Goal: Browse casually

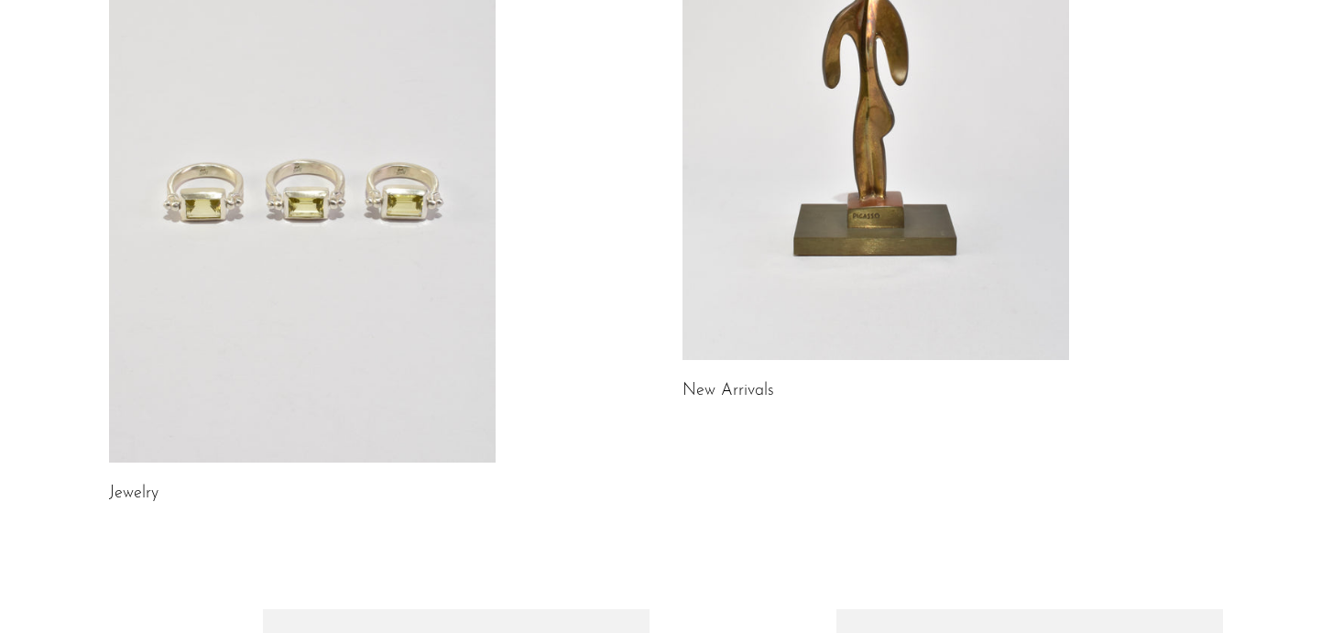
scroll to position [318, 0]
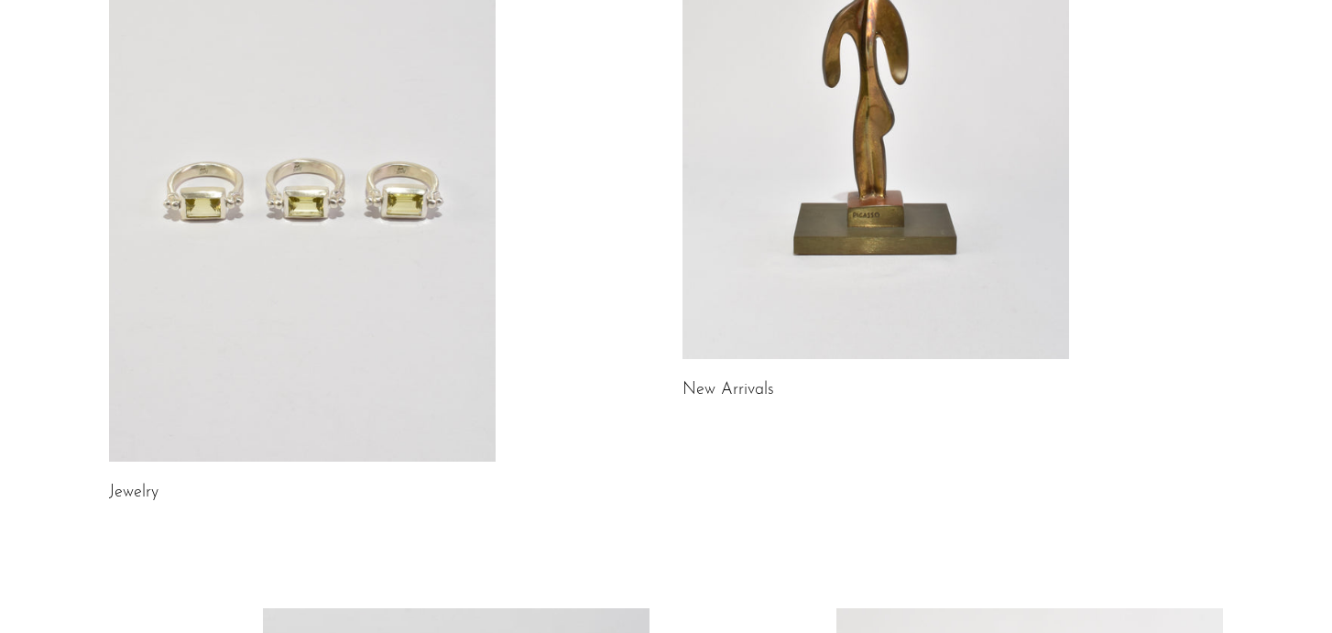
click at [452, 247] on link at bounding box center [302, 190] width 387 height 541
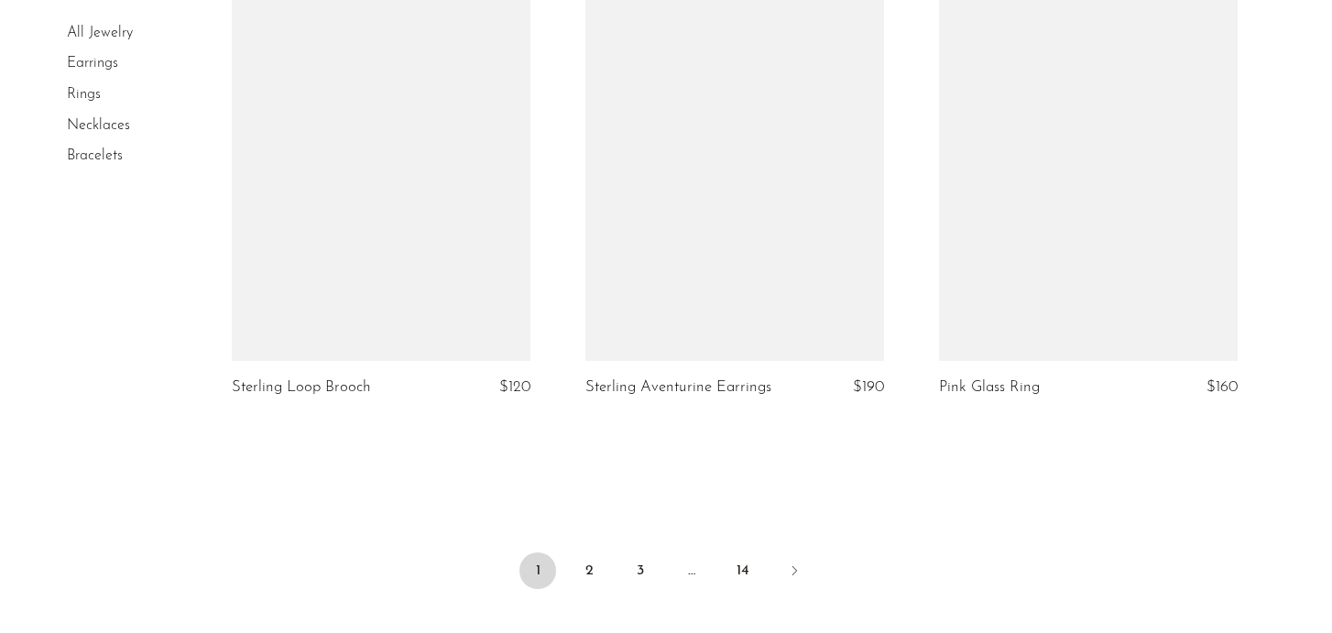
scroll to position [5735, 0]
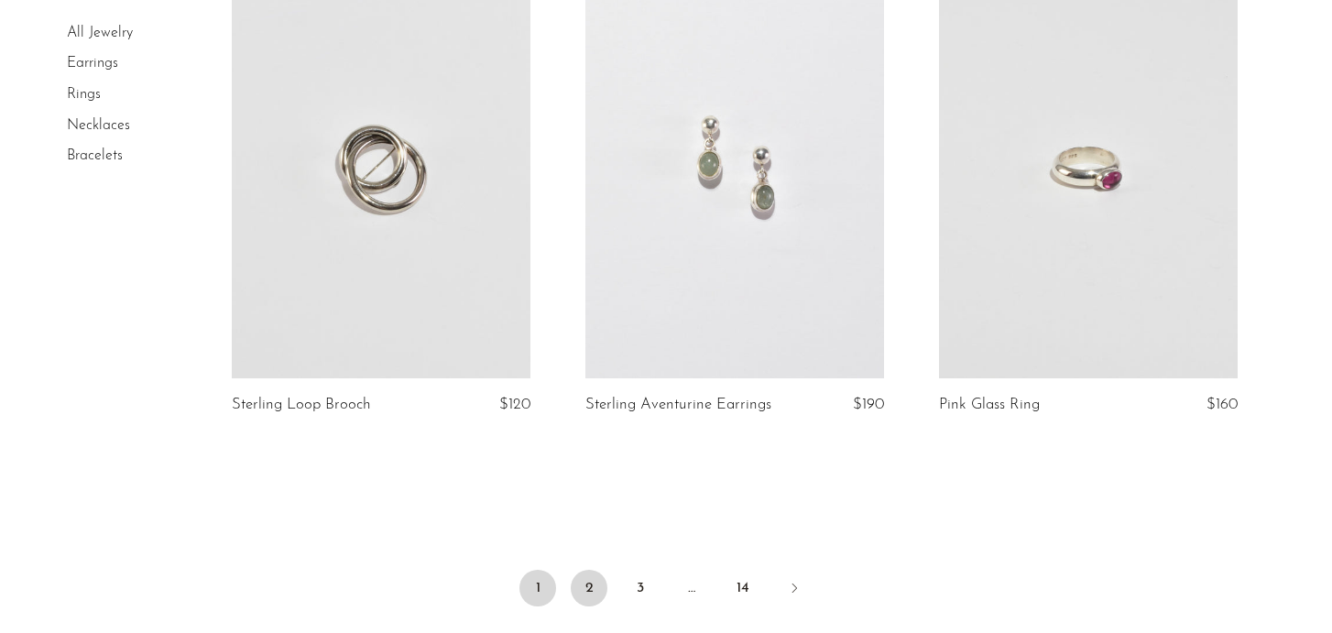
click at [589, 570] on link "2" at bounding box center [589, 588] width 37 height 37
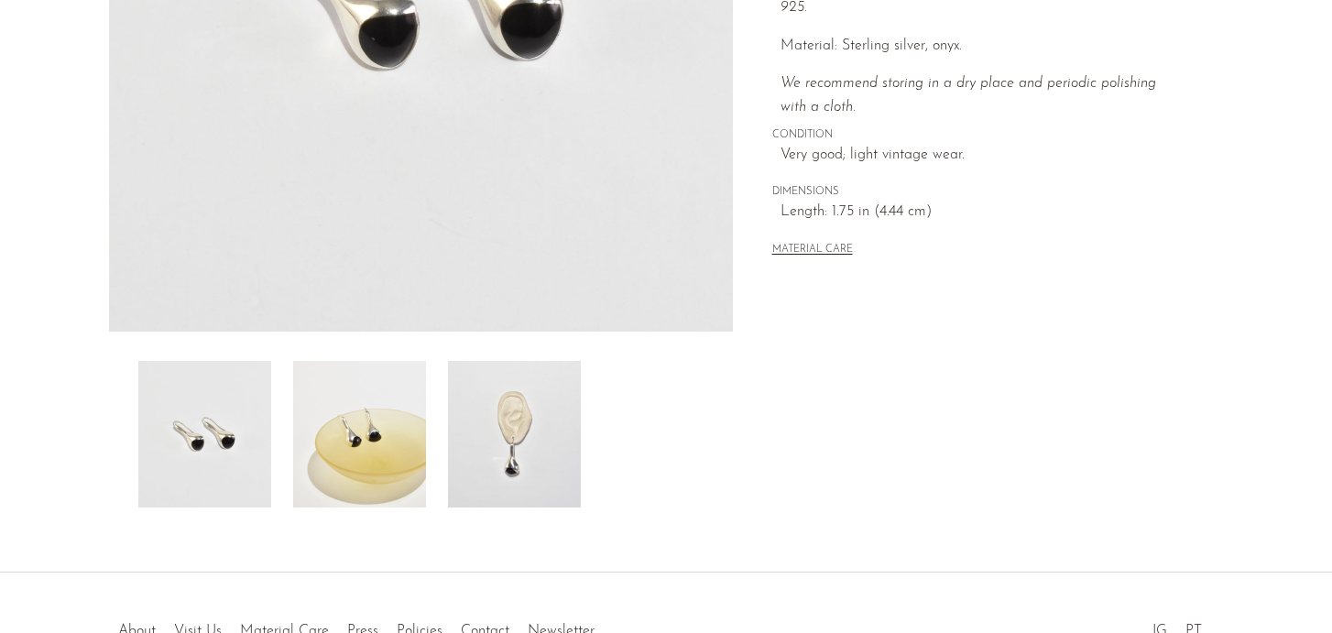
scroll to position [560, 0]
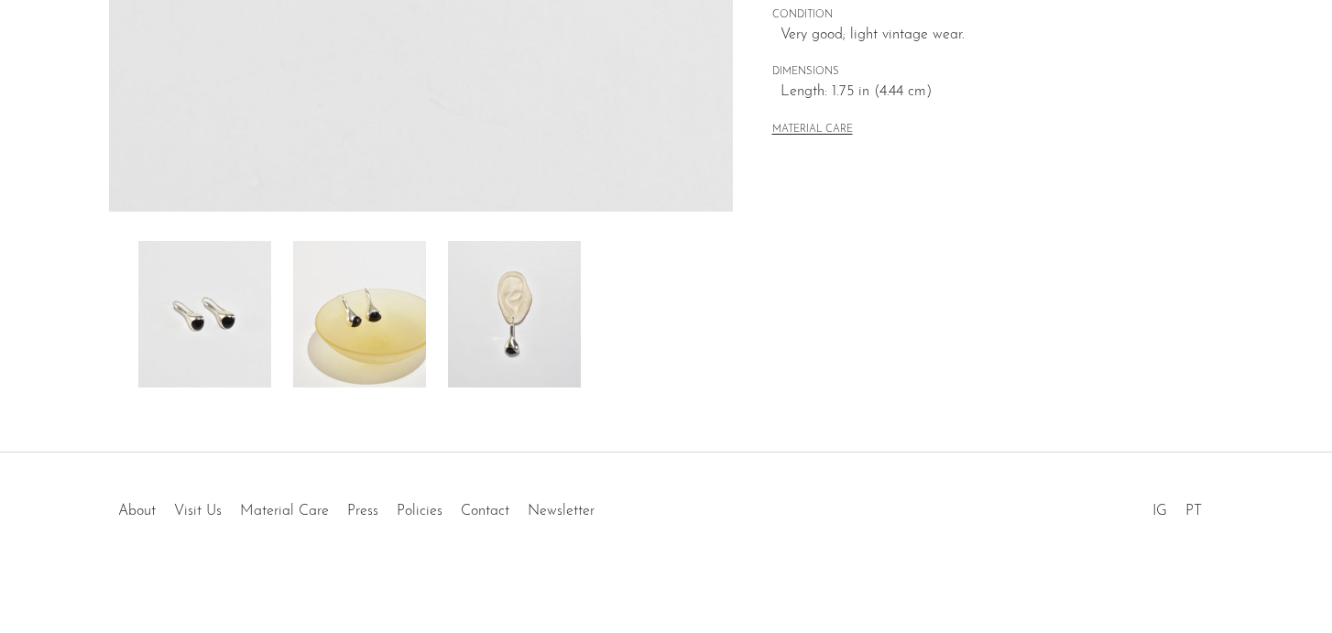
click at [549, 308] on img at bounding box center [514, 314] width 133 height 147
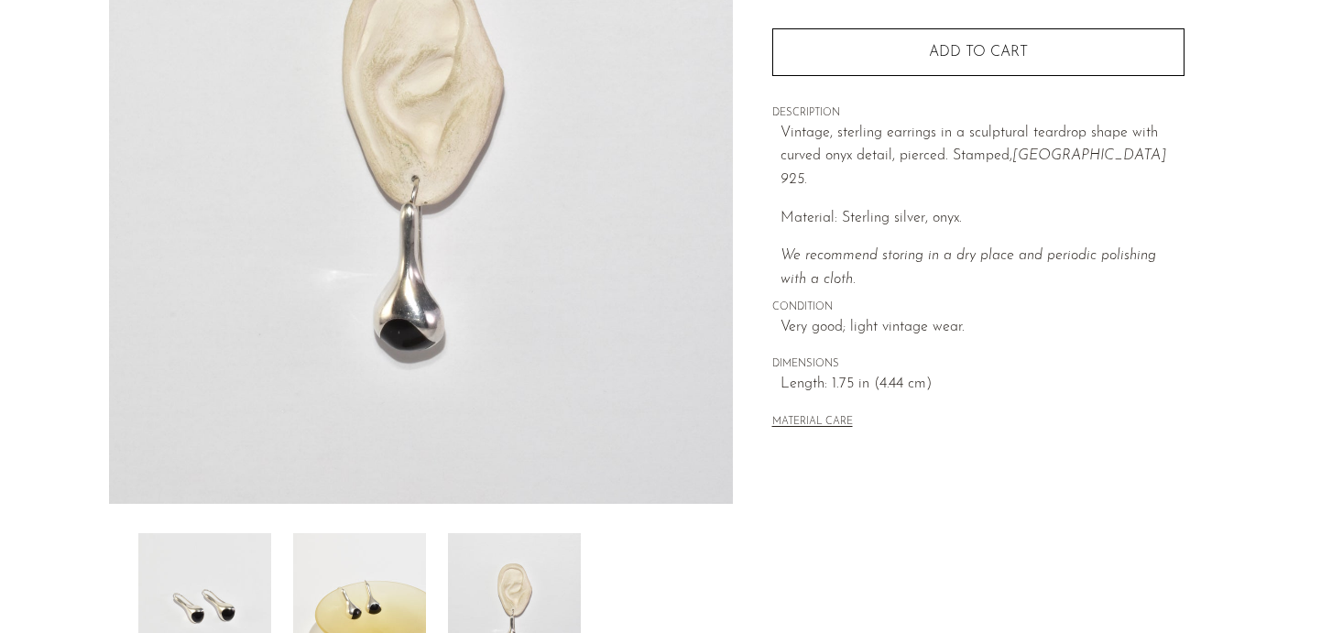
scroll to position [268, 0]
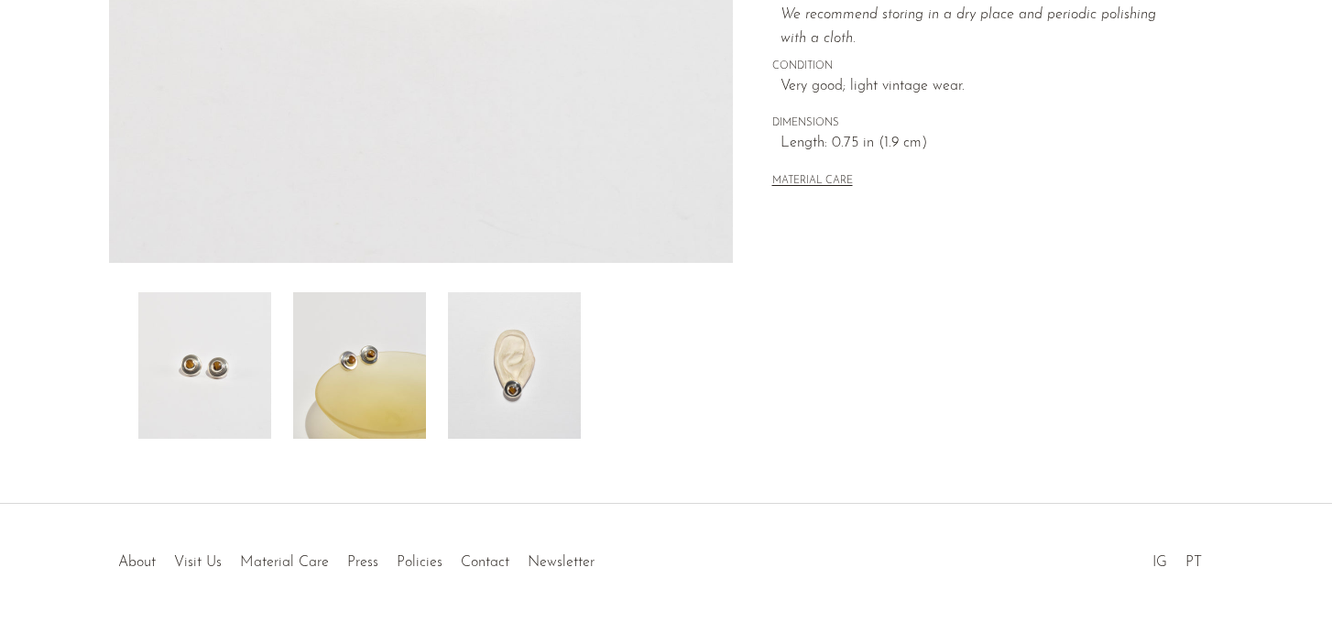
scroll to position [507, 0]
click at [519, 388] on img at bounding box center [514, 367] width 133 height 147
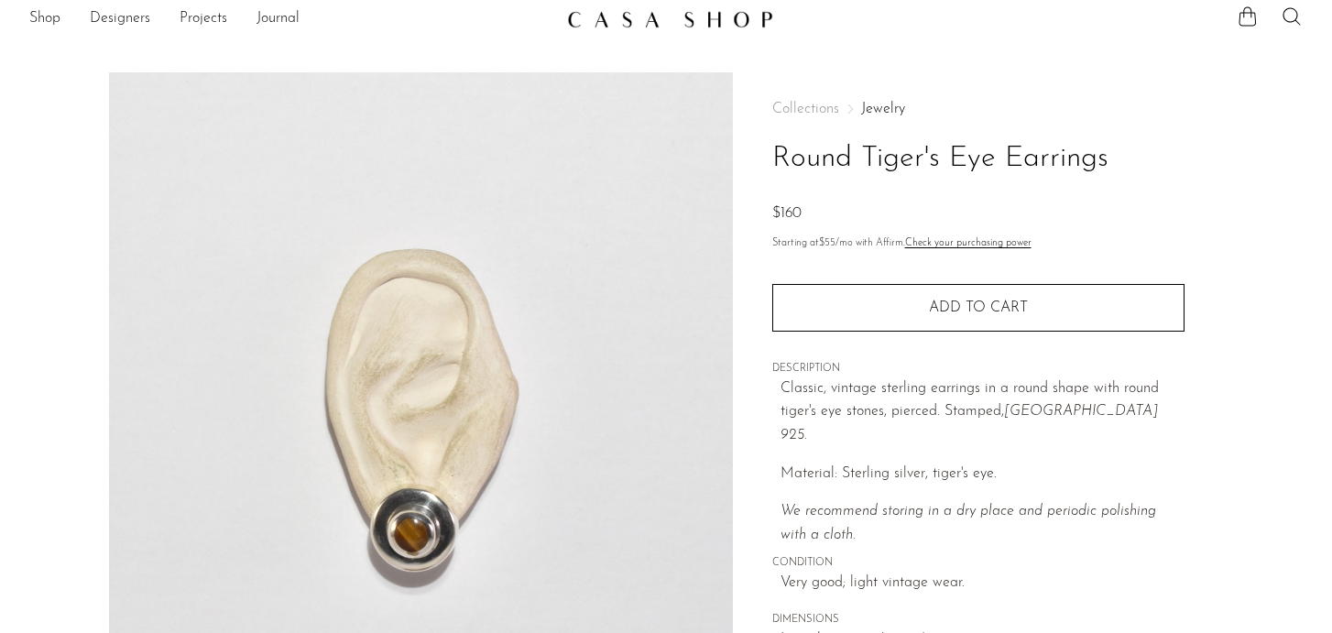
scroll to position [13, 0]
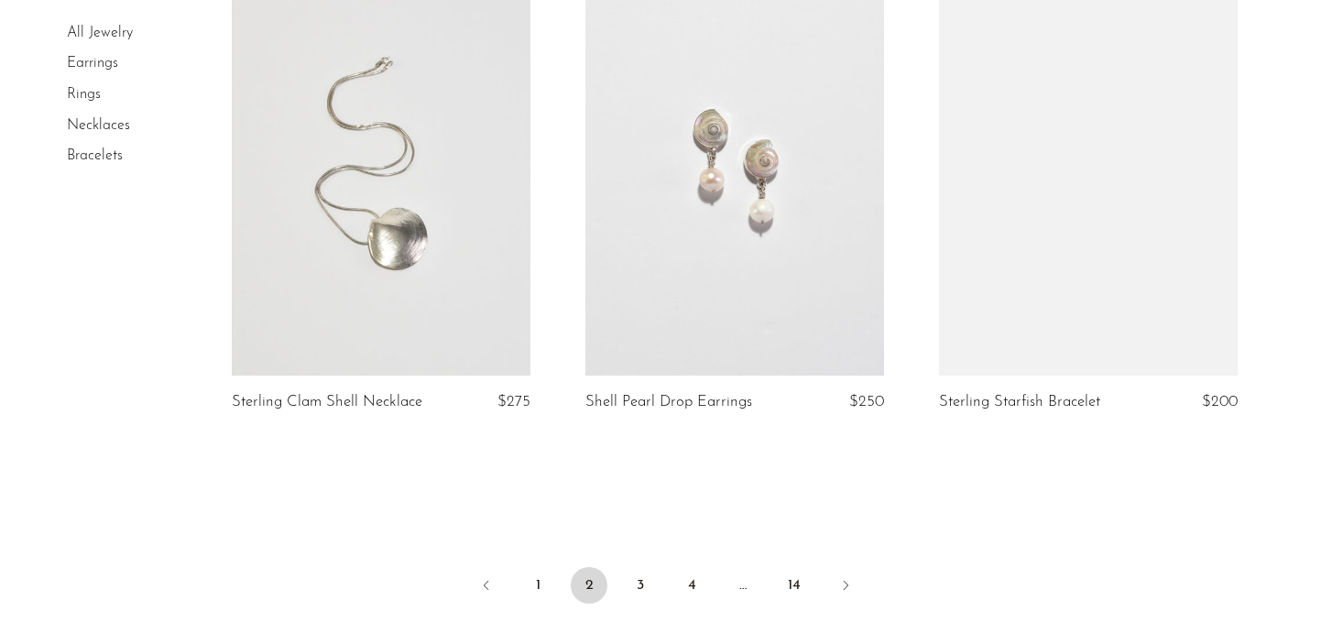
scroll to position [5784, 0]
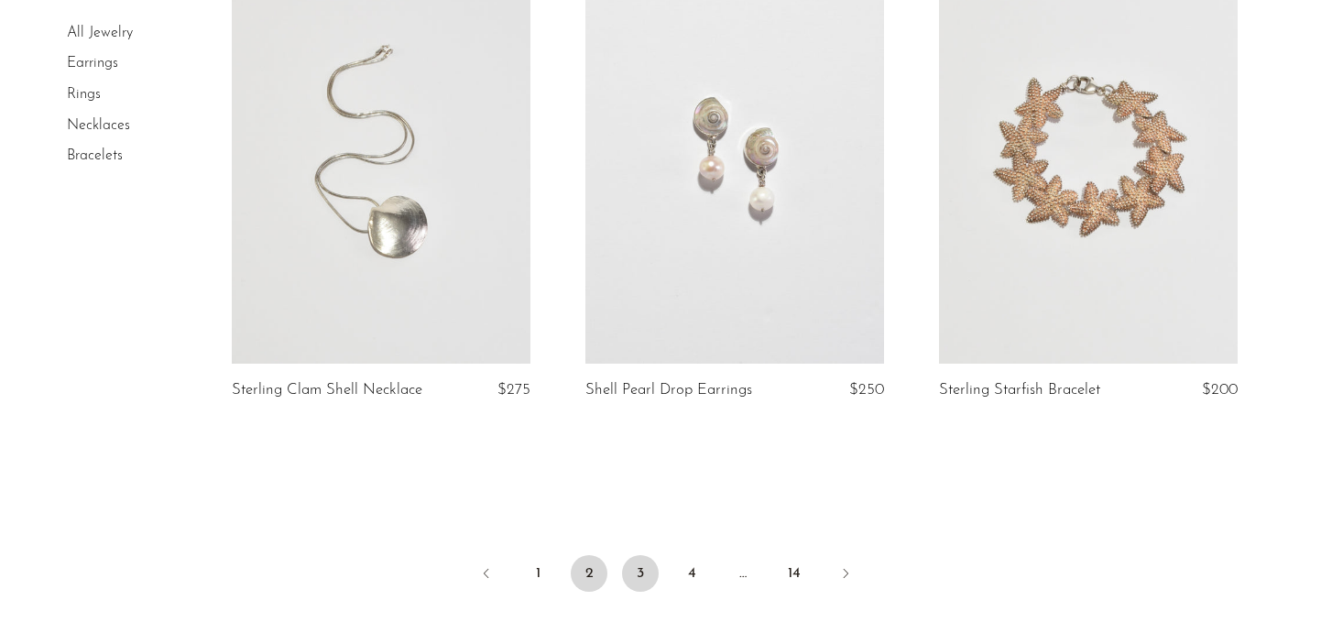
click at [634, 572] on link "3" at bounding box center [640, 573] width 37 height 37
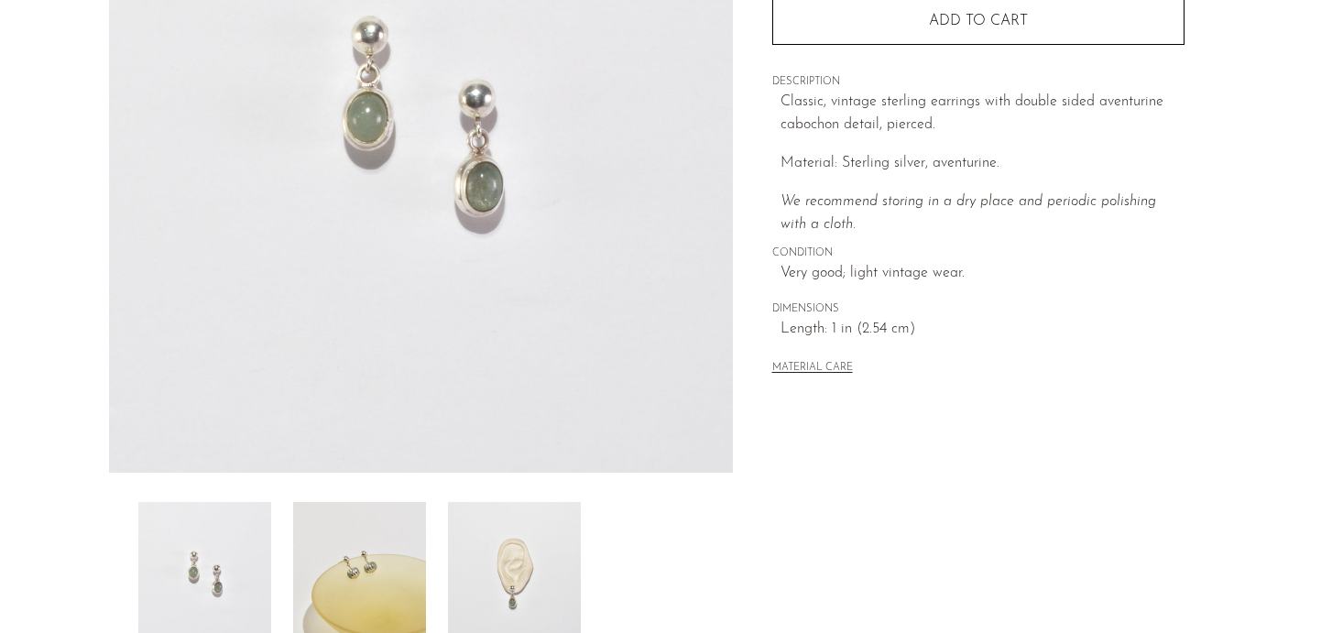
scroll to position [437, 0]
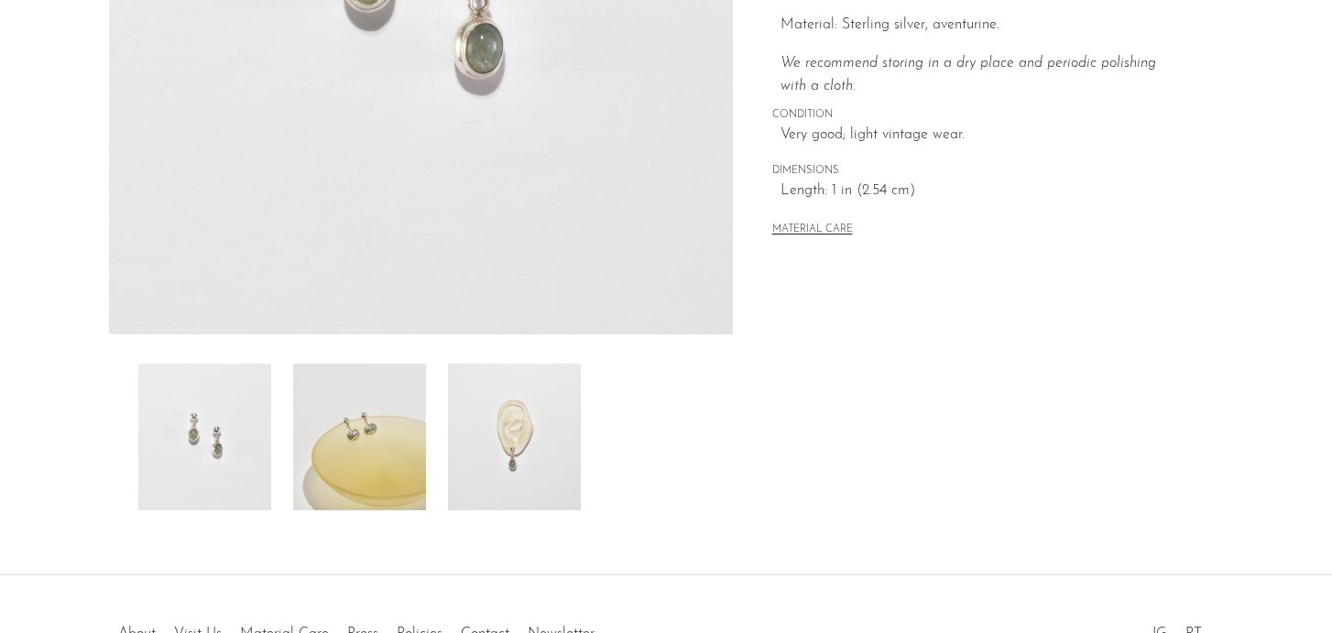
click at [373, 424] on img at bounding box center [359, 437] width 133 height 147
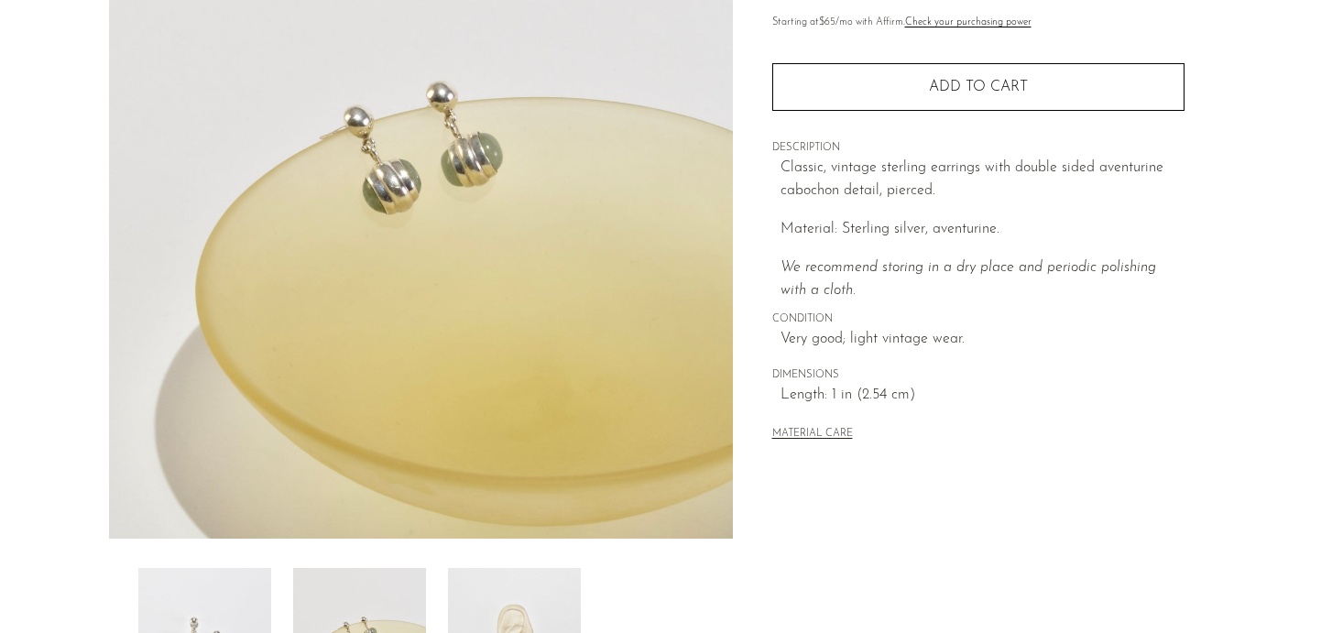
scroll to position [234, 0]
click at [499, 606] on img at bounding box center [514, 640] width 133 height 147
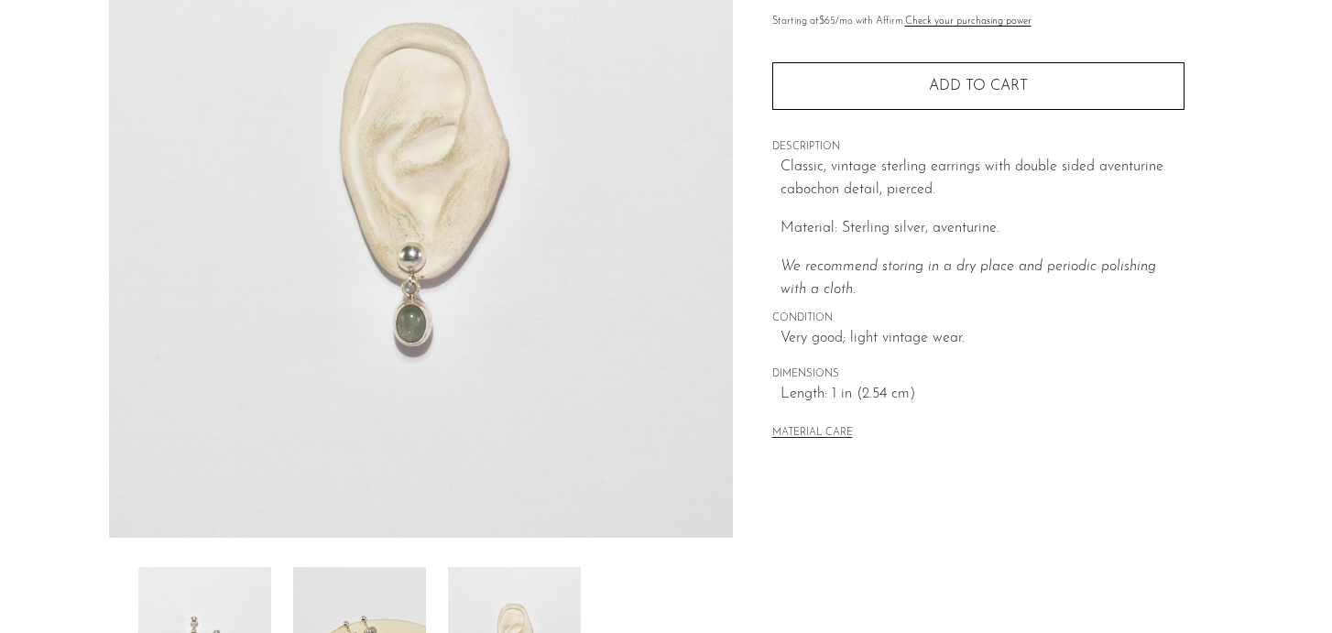
click at [249, 584] on img at bounding box center [204, 640] width 133 height 147
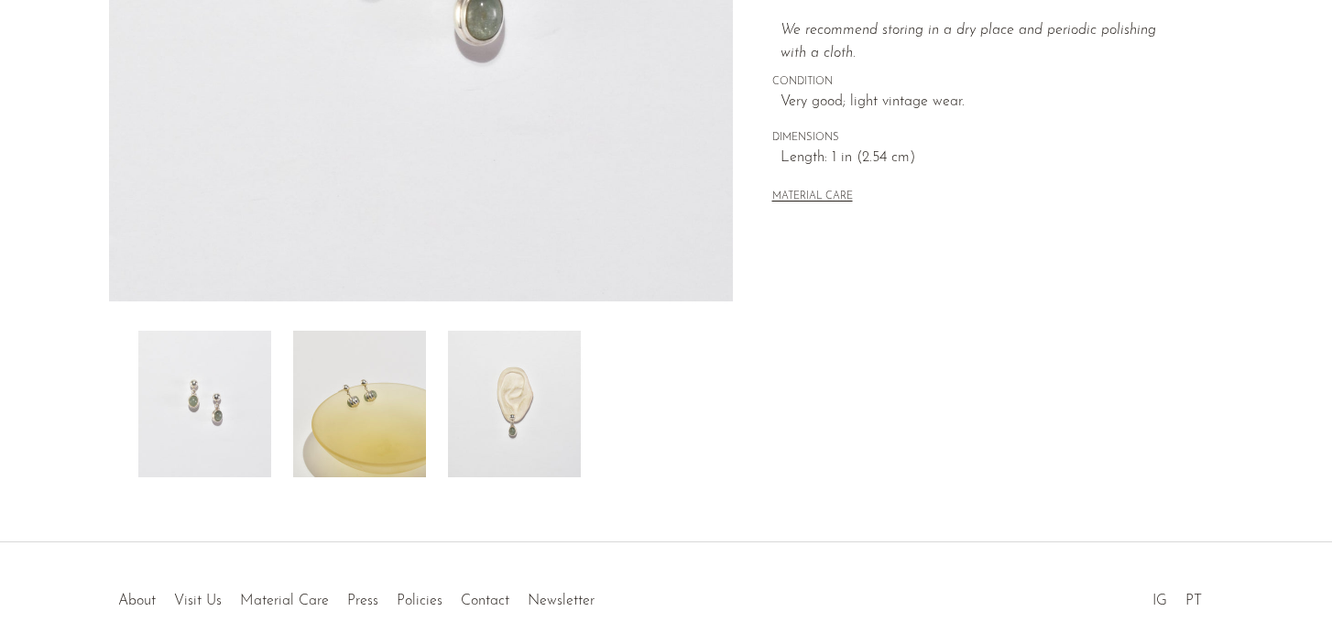
click at [475, 418] on img at bounding box center [514, 404] width 133 height 147
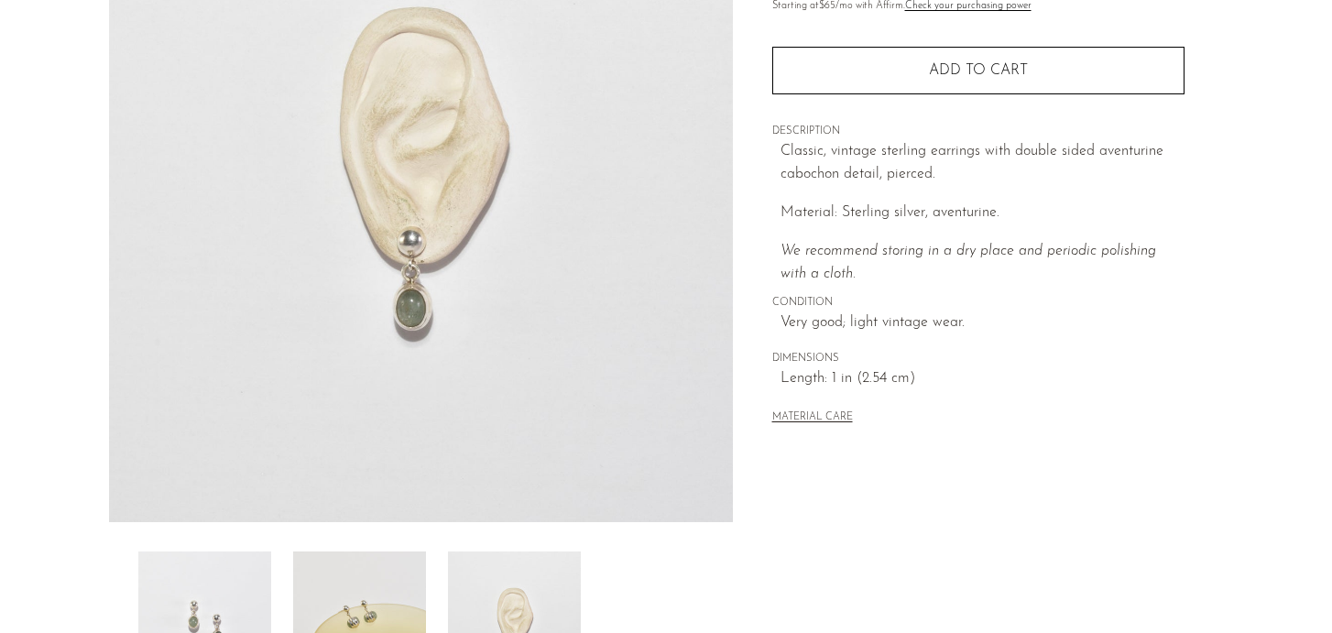
scroll to position [0, 0]
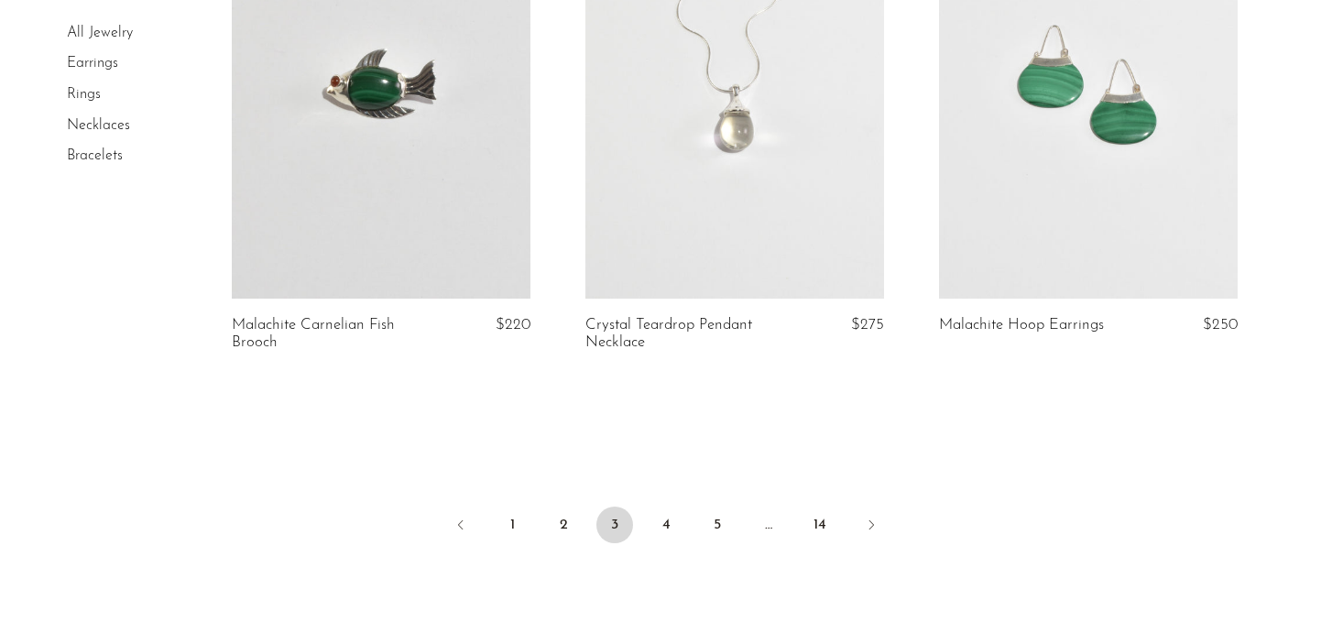
scroll to position [5954, 0]
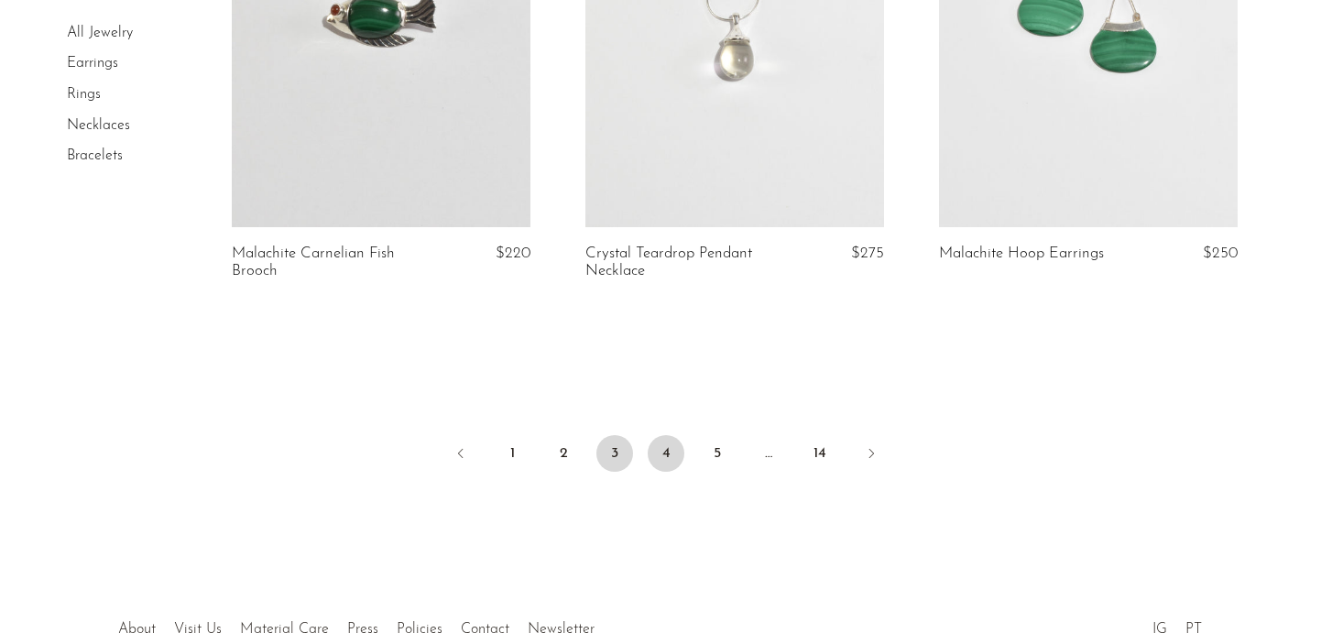
click at [666, 449] on link "4" at bounding box center [666, 453] width 37 height 37
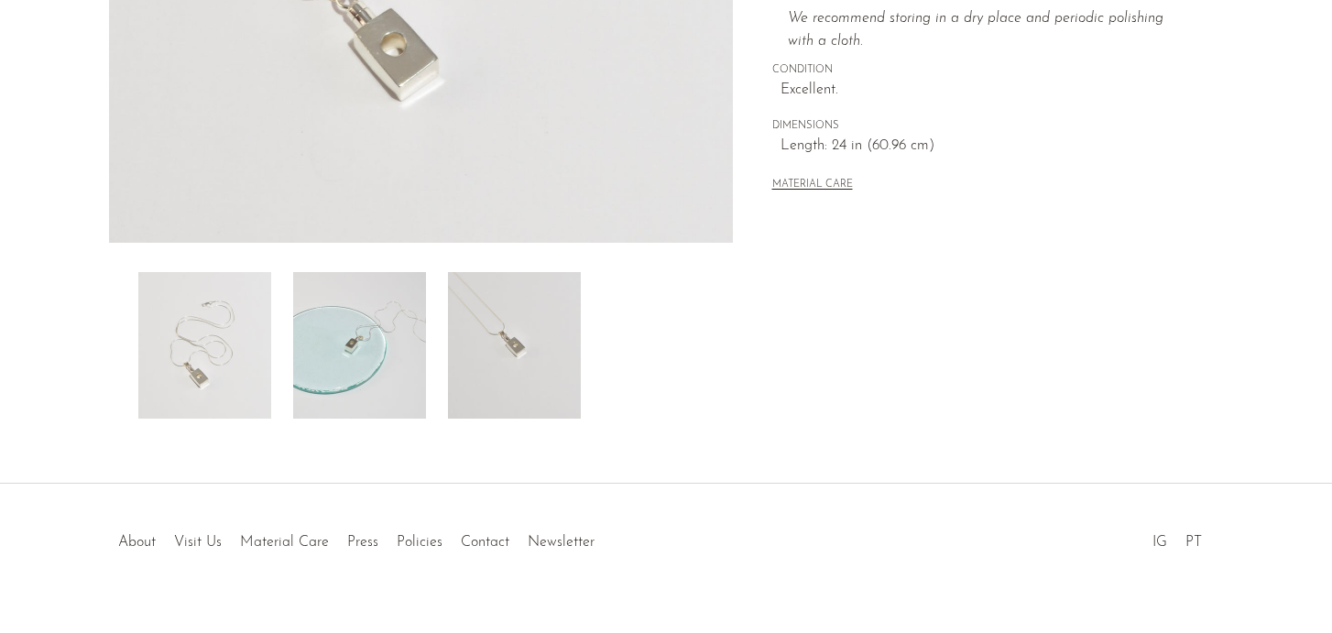
scroll to position [551, 0]
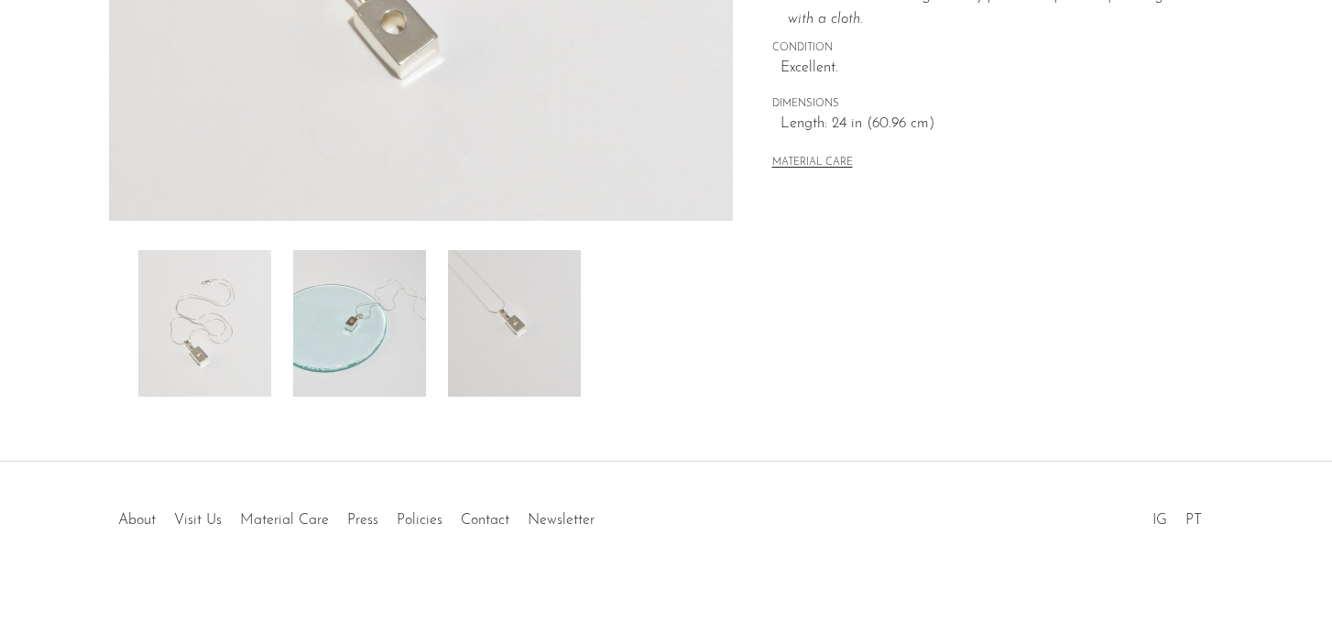
click at [377, 311] on img at bounding box center [359, 323] width 133 height 147
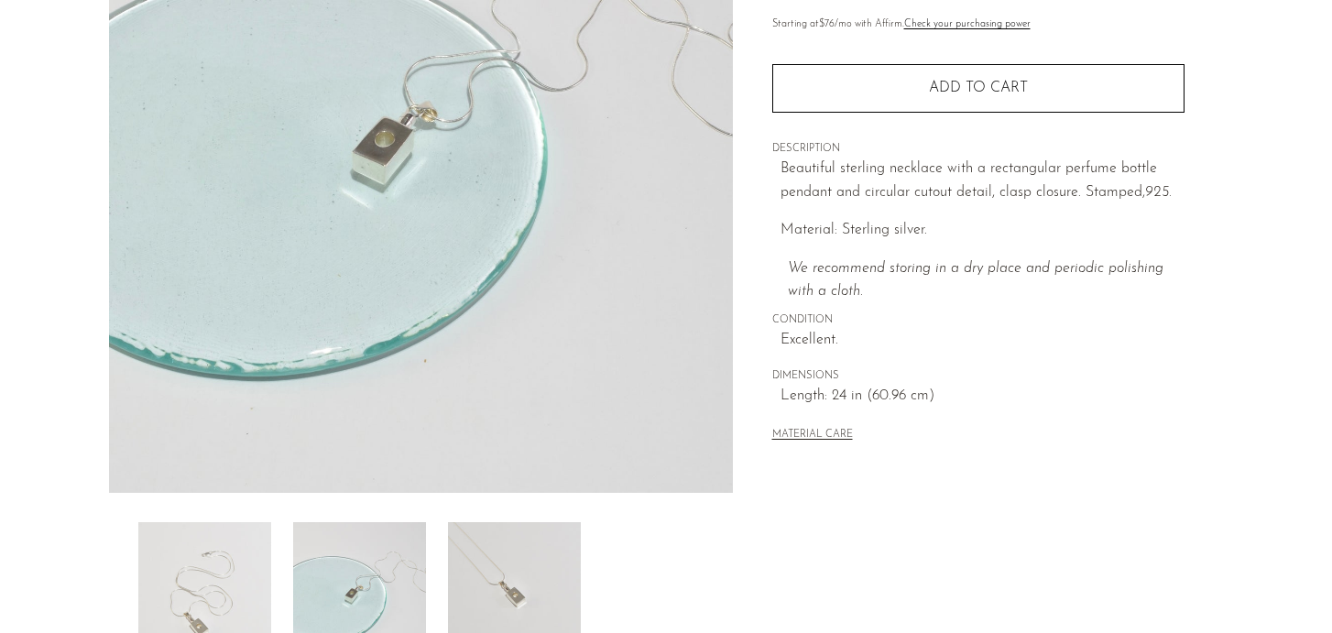
scroll to position [280, 0]
click at [513, 555] on img at bounding box center [514, 593] width 133 height 147
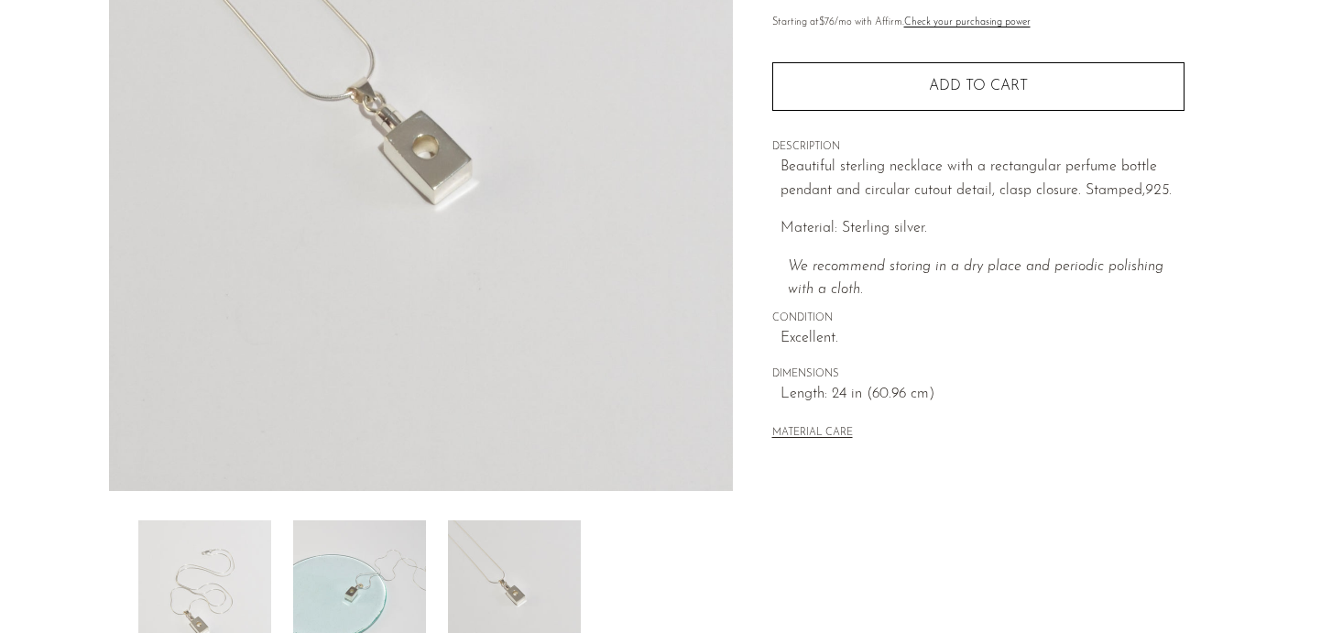
scroll to position [203, 0]
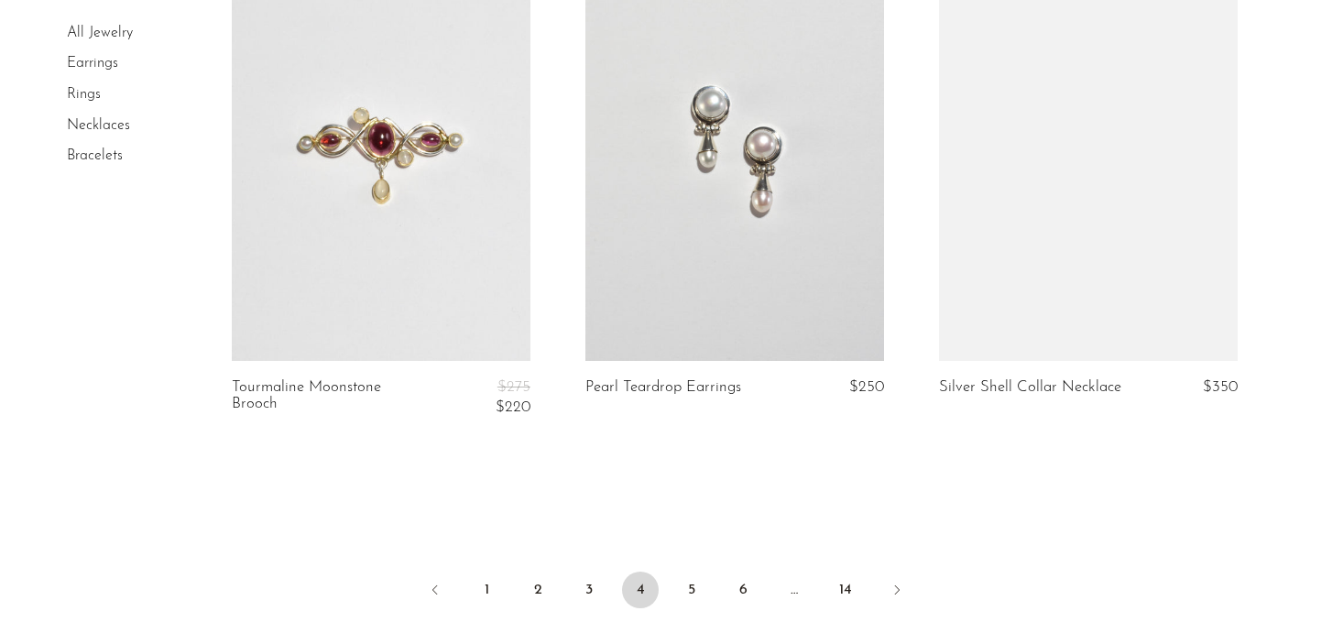
scroll to position [5885, 0]
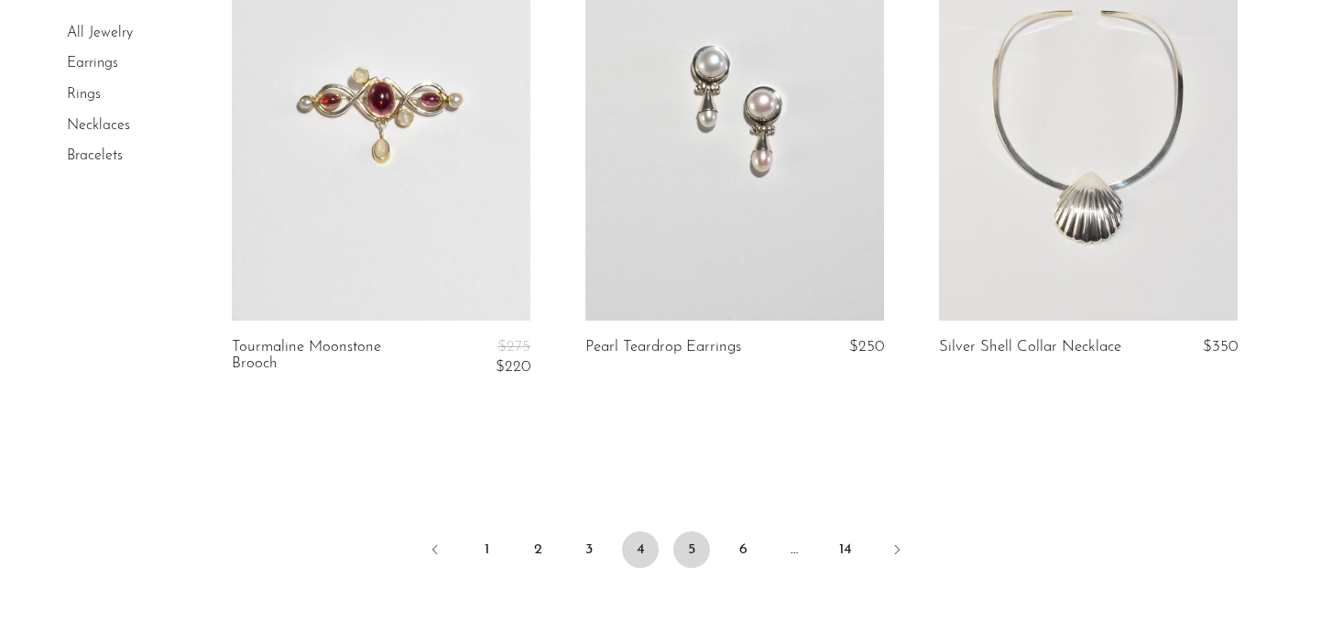
click at [693, 531] on link "5" at bounding box center [691, 549] width 37 height 37
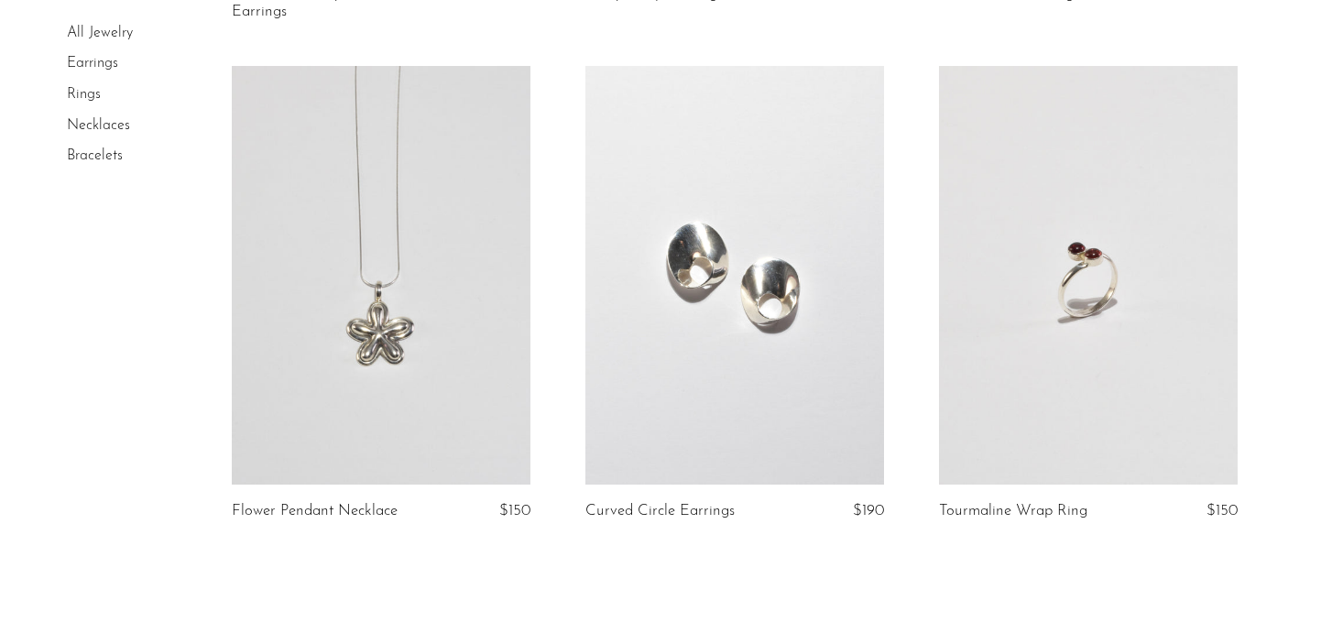
scroll to position [5834, 0]
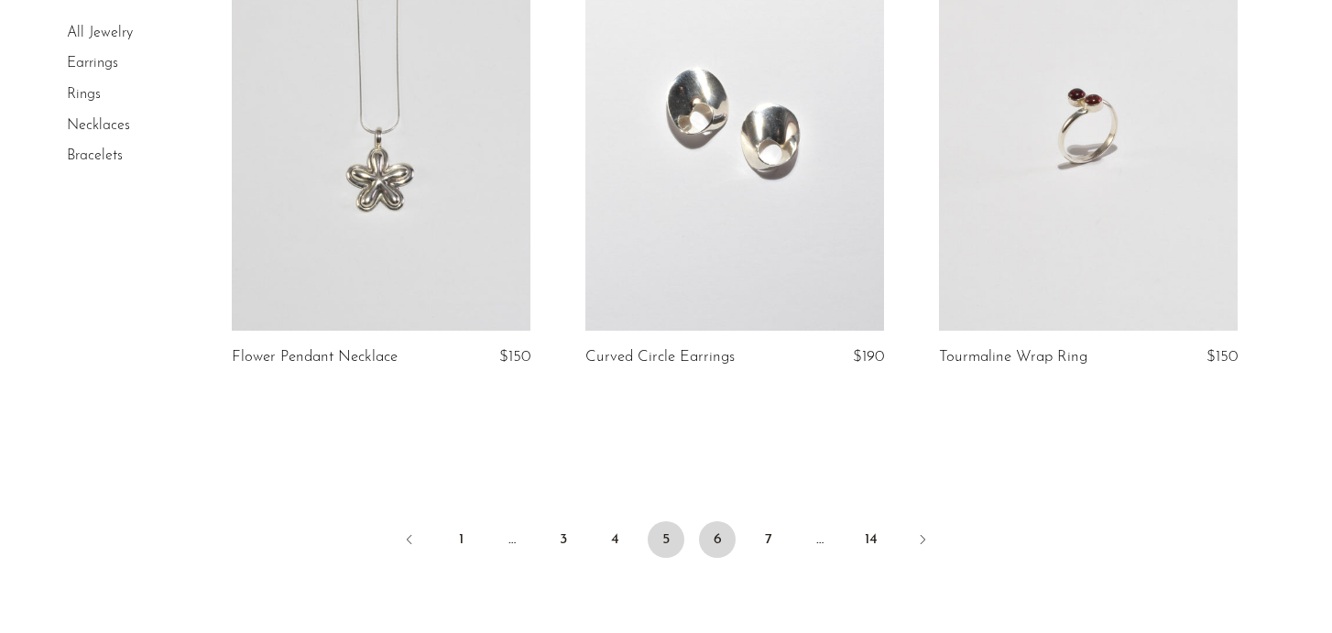
click at [727, 530] on link "6" at bounding box center [717, 539] width 37 height 37
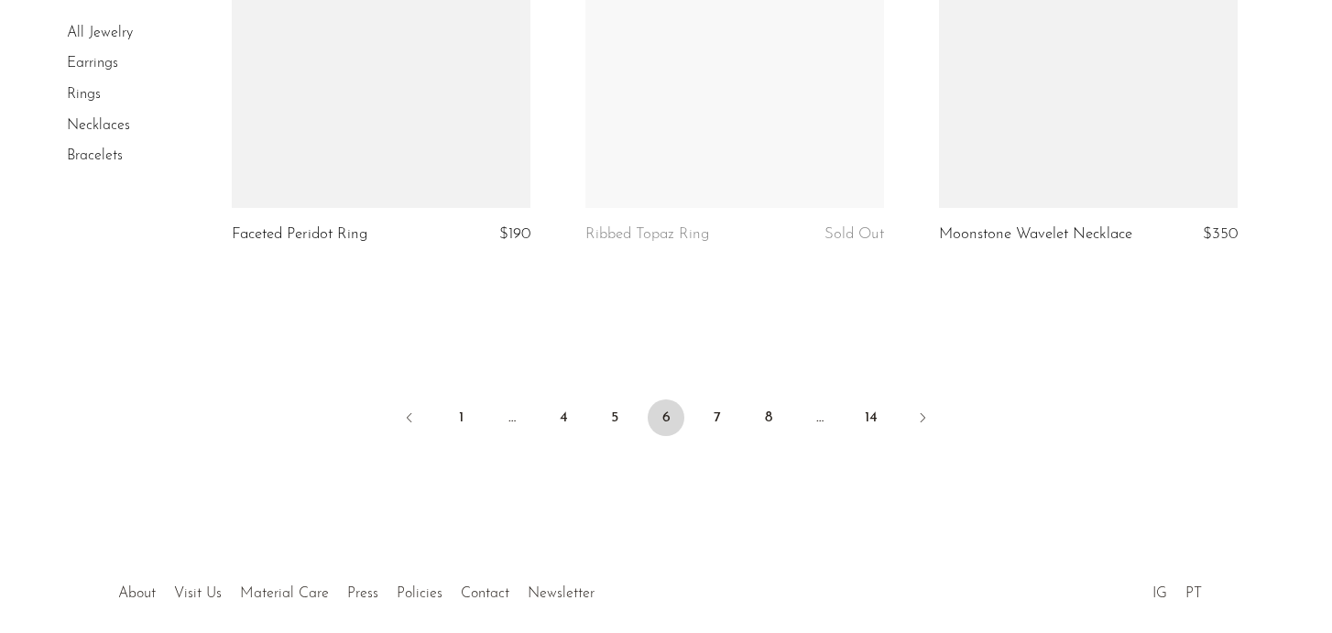
scroll to position [6014, 0]
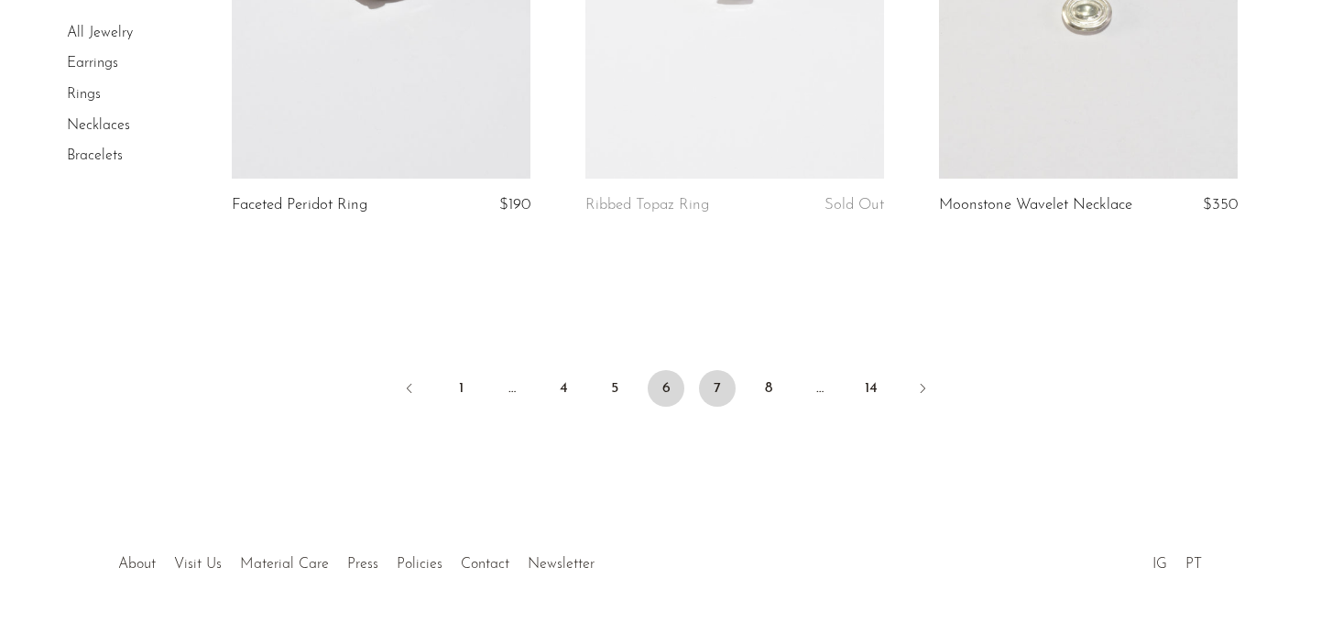
click at [716, 394] on link "7" at bounding box center [717, 388] width 37 height 37
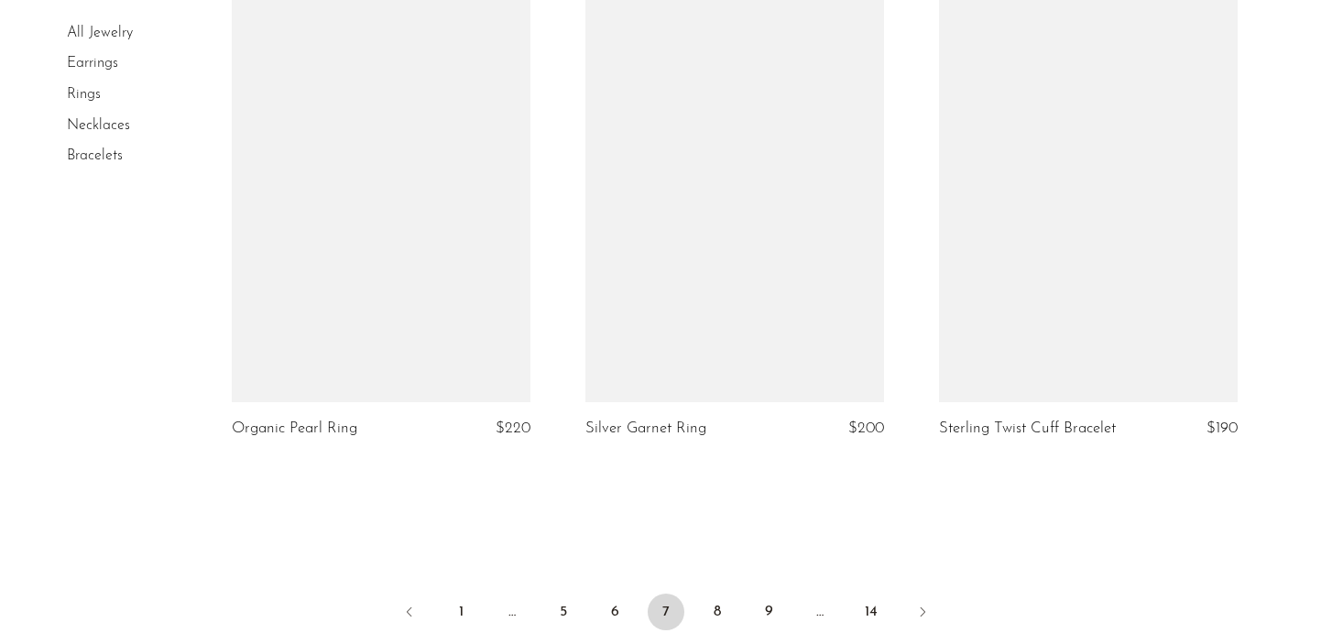
scroll to position [5811, 0]
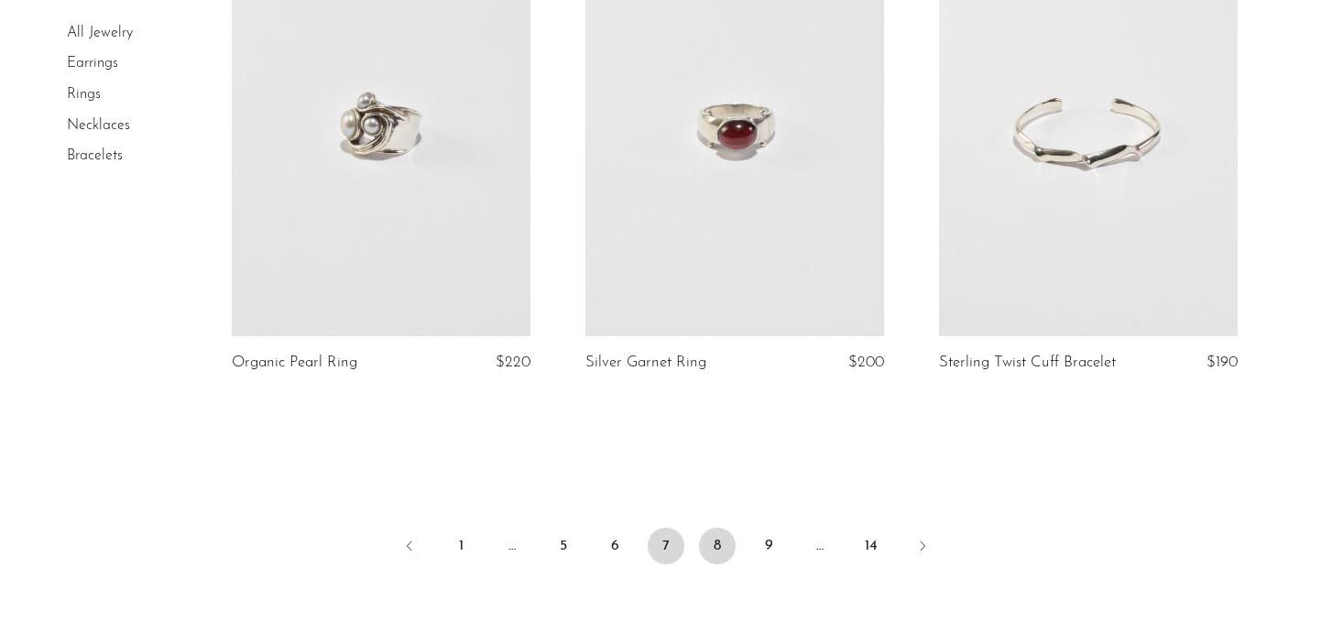
click at [710, 546] on link "8" at bounding box center [717, 546] width 37 height 37
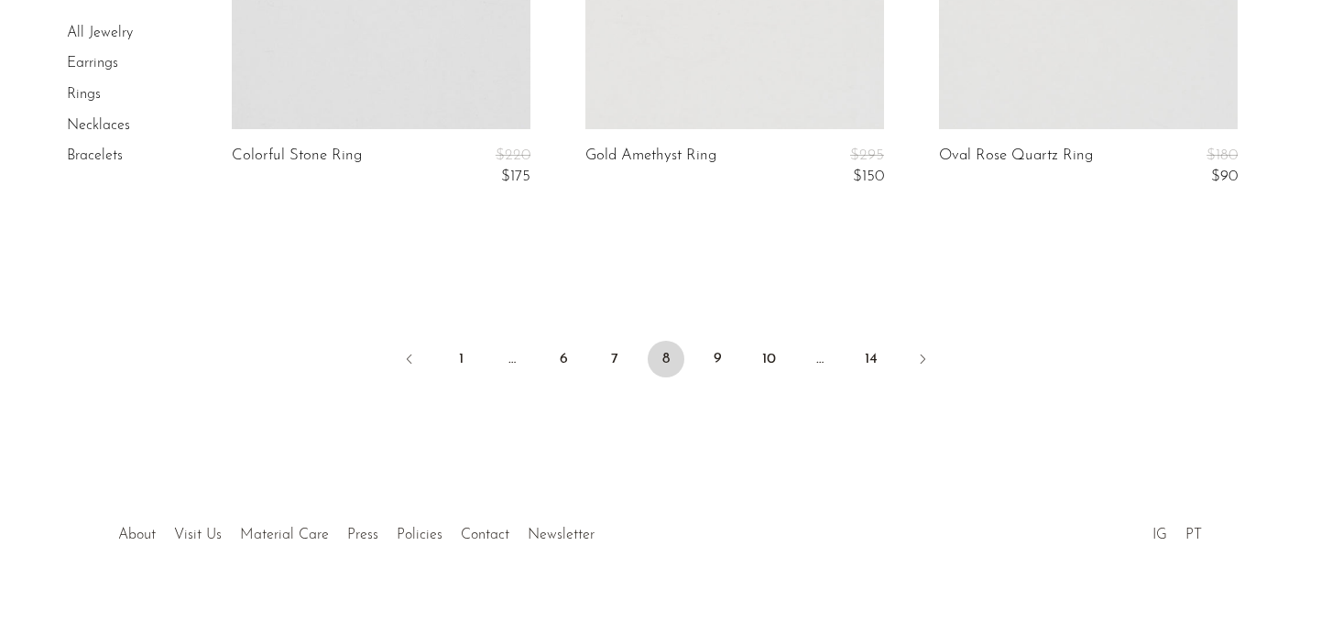
scroll to position [6153, 0]
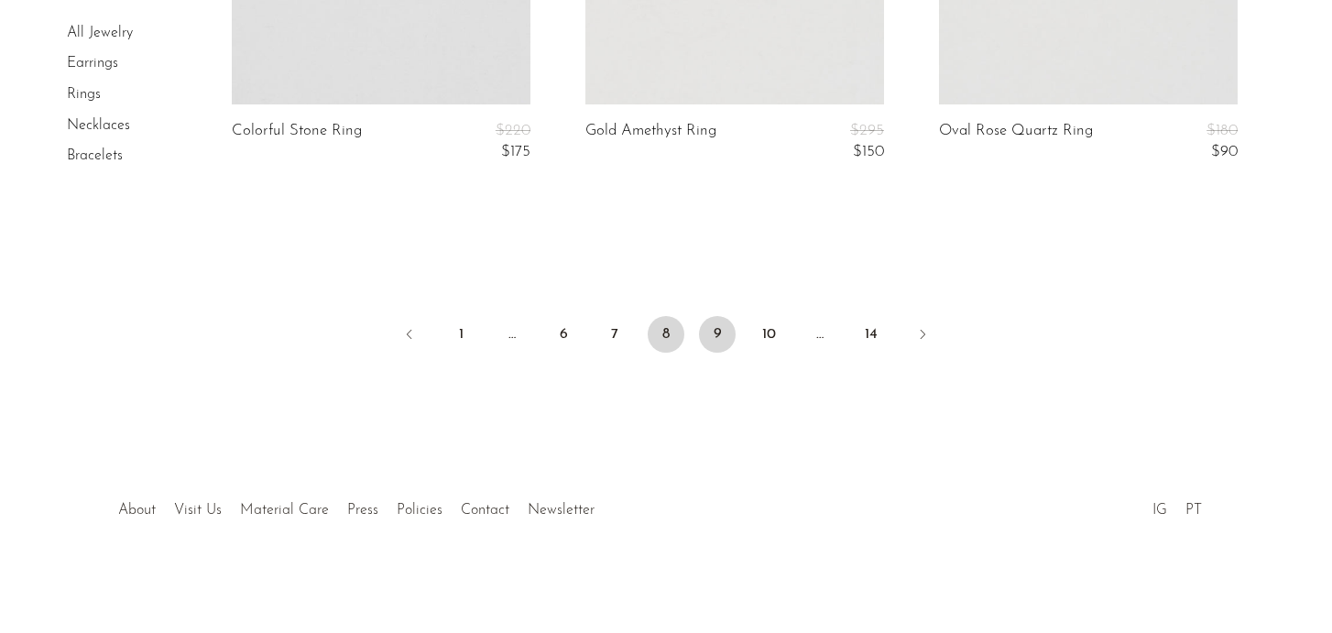
click at [722, 324] on link "9" at bounding box center [717, 334] width 37 height 37
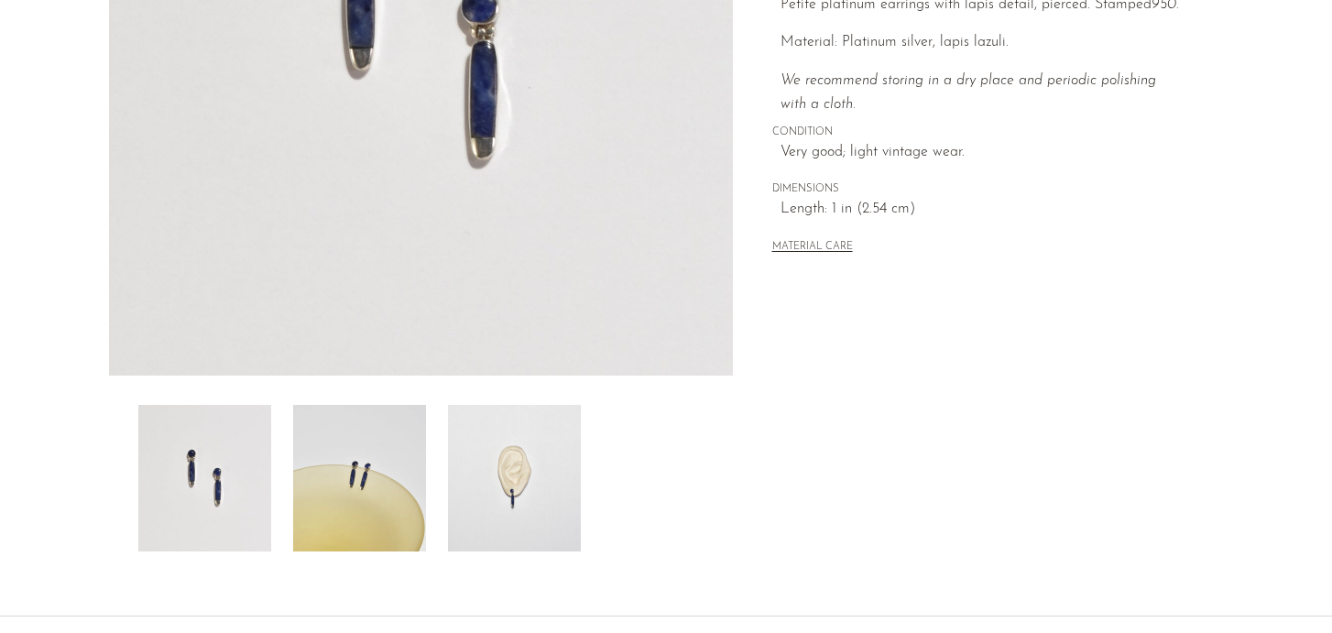
scroll to position [469, 0]
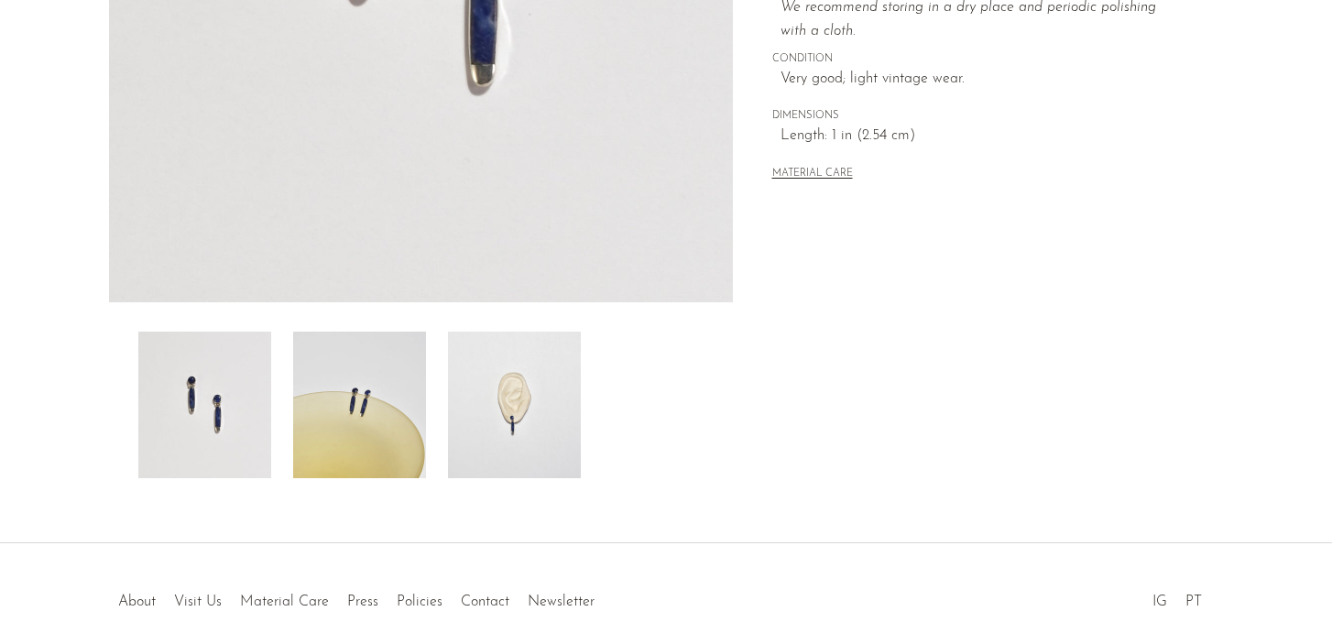
click at [451, 413] on img at bounding box center [514, 405] width 133 height 147
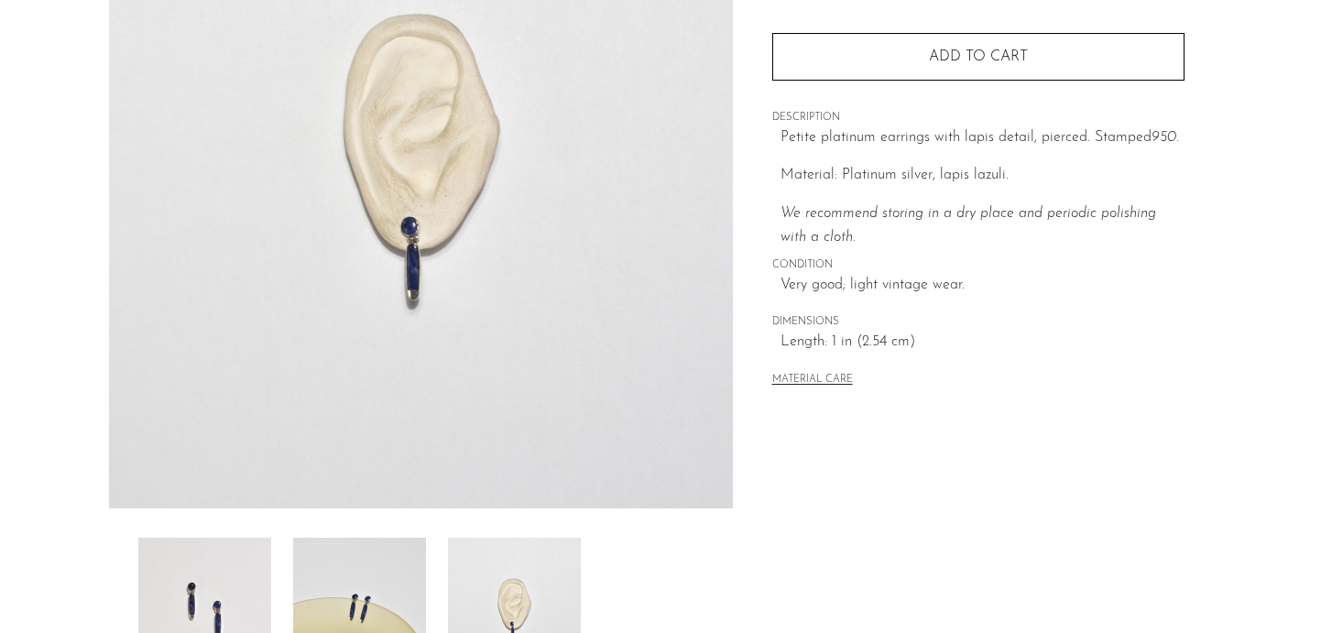
scroll to position [238, 0]
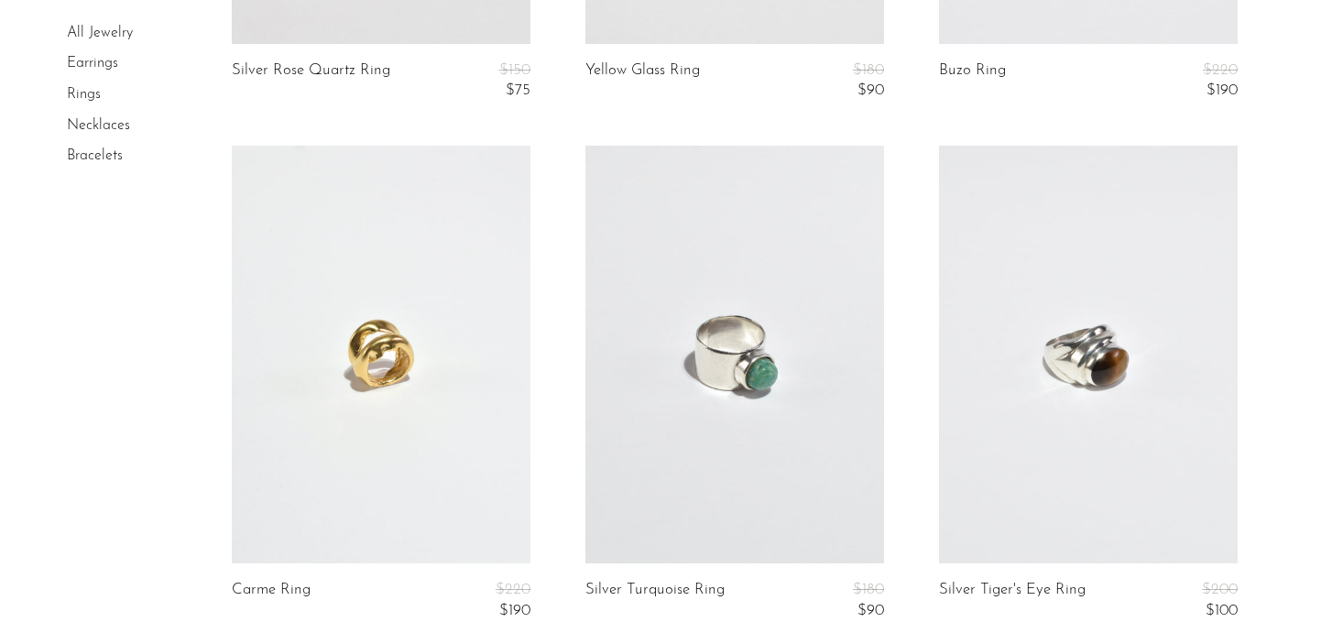
scroll to position [1062, 0]
drag, startPoint x: 1054, startPoint y: 338, endPoint x: 747, endPoint y: 1, distance: 455.9
